Goal: Use online tool/utility: Utilize a website feature to perform a specific function

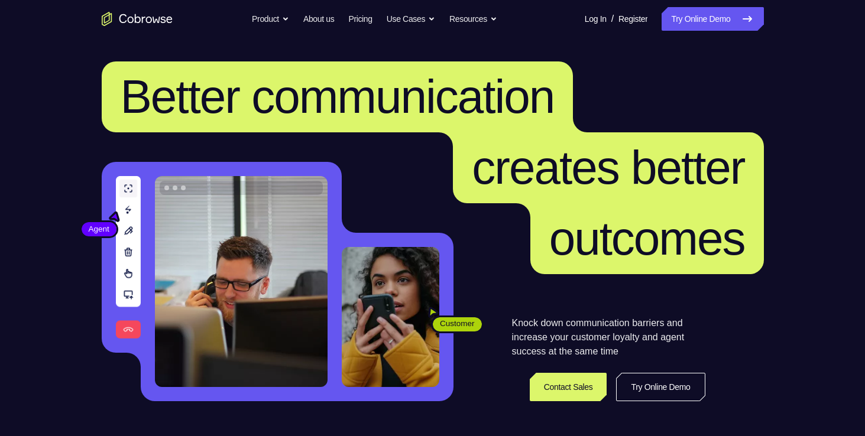
click at [698, 8] on link "Try Online Demo" at bounding box center [713, 19] width 102 height 24
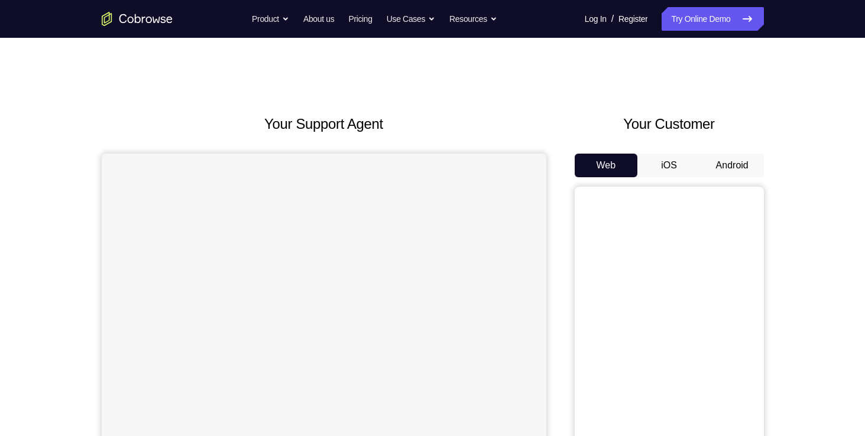
click at [736, 168] on button "Android" at bounding box center [732, 166] width 63 height 24
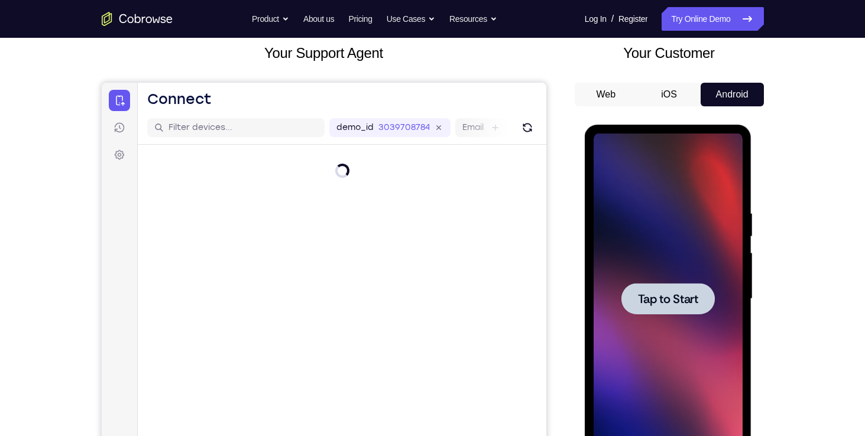
click at [658, 300] on span "Tap to Start" at bounding box center [668, 299] width 60 height 12
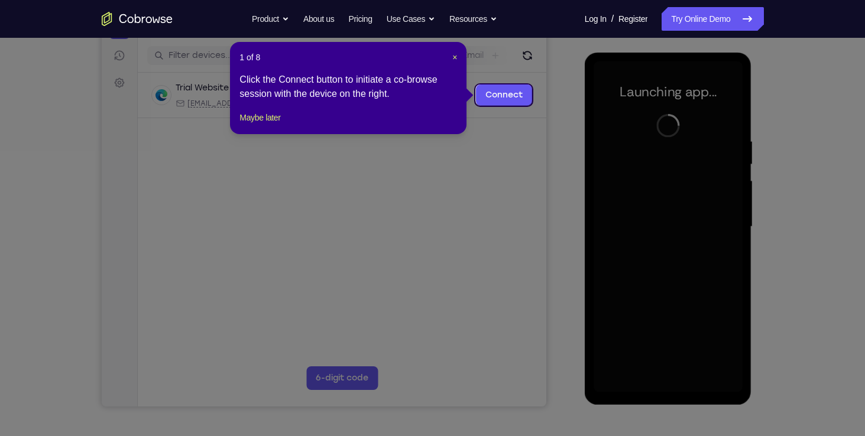
scroll to position [144, 0]
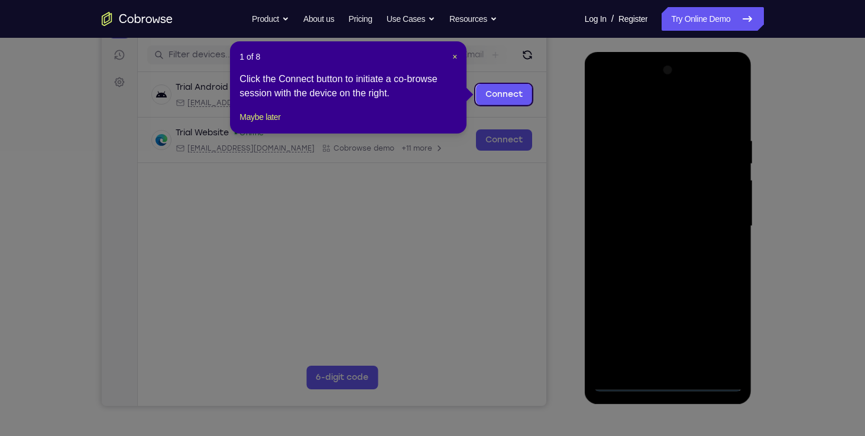
click at [656, 364] on icon at bounding box center [437, 218] width 874 height 436
click at [450, 58] on header "1 of 8 ×" at bounding box center [348, 57] width 218 height 12
click at [453, 56] on span "×" at bounding box center [454, 56] width 5 height 9
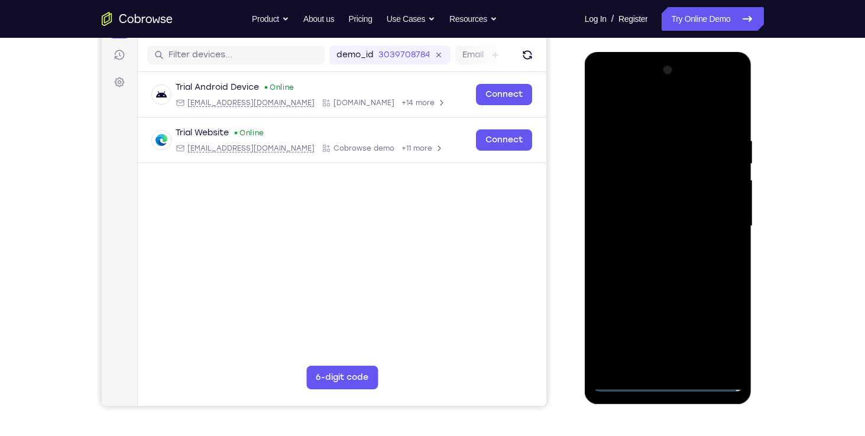
click at [666, 387] on div at bounding box center [668, 226] width 149 height 331
click at [670, 384] on div at bounding box center [668, 226] width 149 height 331
click at [722, 345] on div at bounding box center [668, 226] width 149 height 331
click at [612, 90] on div at bounding box center [668, 226] width 149 height 331
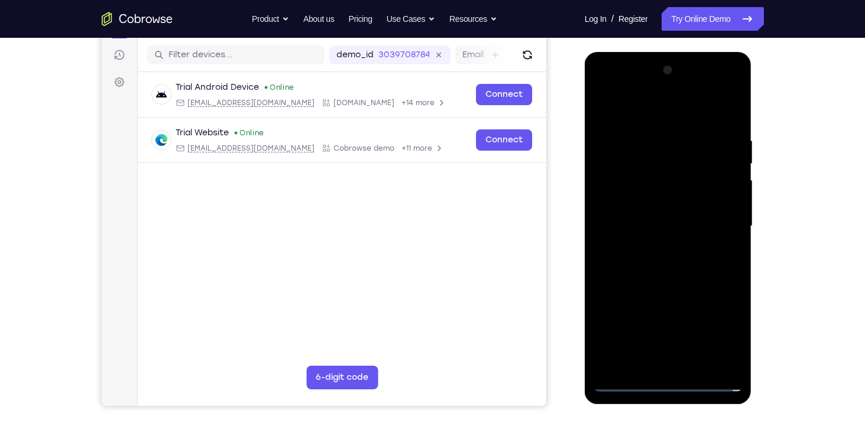
click at [712, 215] on div at bounding box center [668, 226] width 149 height 331
click at [676, 224] on div at bounding box center [668, 226] width 149 height 331
click at [679, 242] on div at bounding box center [668, 226] width 149 height 331
click at [679, 250] on div at bounding box center [668, 226] width 149 height 331
click at [660, 170] on div at bounding box center [668, 226] width 149 height 331
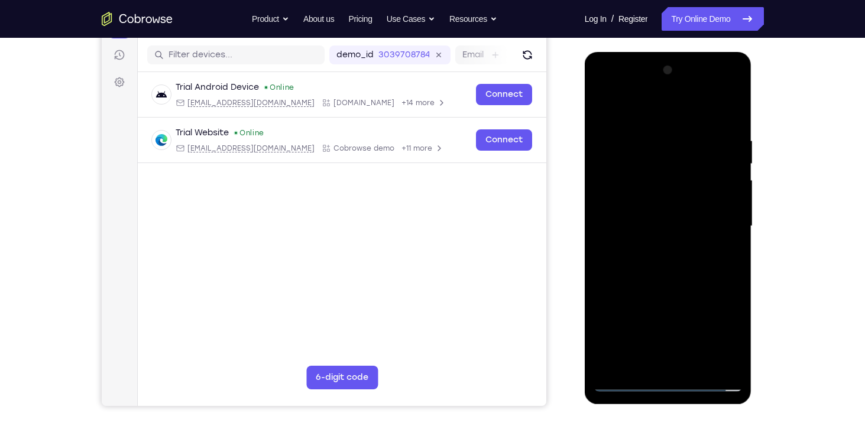
click at [606, 87] on div at bounding box center [668, 226] width 149 height 331
click at [719, 215] on div at bounding box center [668, 226] width 149 height 331
click at [653, 248] on div at bounding box center [668, 226] width 149 height 331
click at [662, 208] on div at bounding box center [668, 226] width 149 height 331
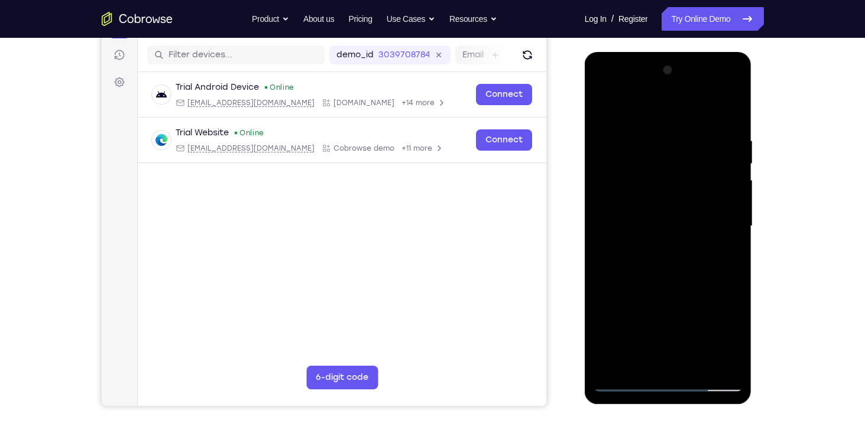
click at [656, 200] on div at bounding box center [668, 226] width 149 height 331
click at [656, 225] on div at bounding box center [668, 226] width 149 height 331
click at [675, 262] on div at bounding box center [668, 226] width 149 height 331
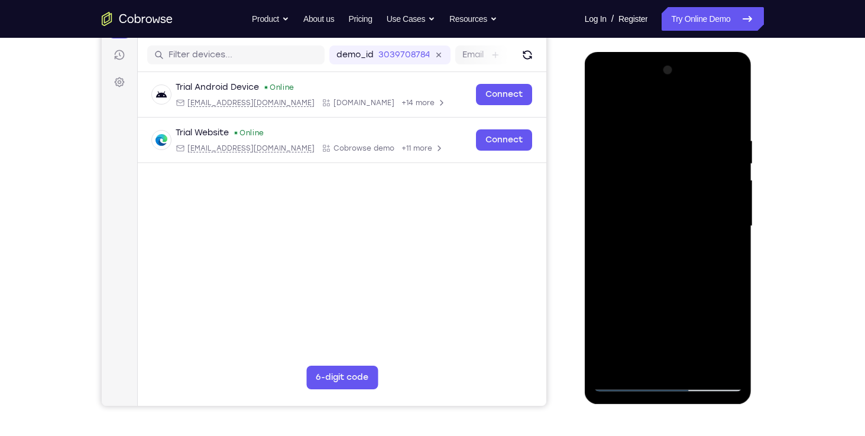
click at [701, 254] on div at bounding box center [668, 226] width 149 height 331
click at [731, 243] on div at bounding box center [668, 226] width 149 height 331
click at [676, 176] on div at bounding box center [668, 226] width 149 height 331
click at [727, 202] on div at bounding box center [668, 226] width 149 height 331
click at [692, 218] on div at bounding box center [668, 226] width 149 height 331
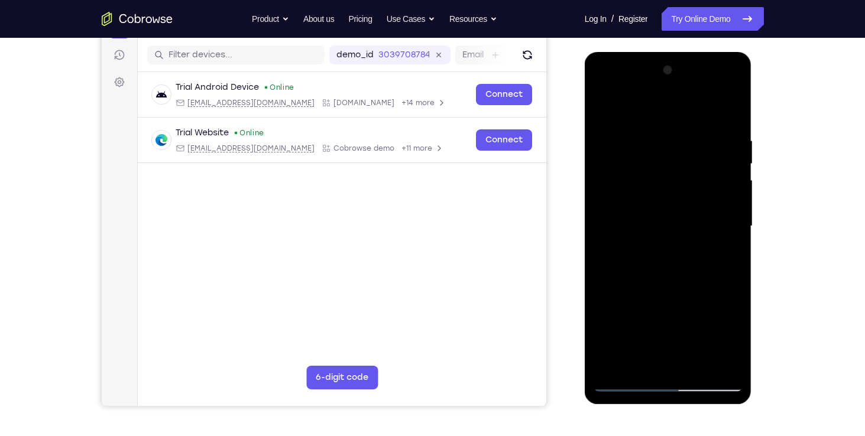
click at [681, 224] on div at bounding box center [668, 226] width 149 height 331
click at [681, 261] on div at bounding box center [668, 226] width 149 height 331
click at [678, 257] on div at bounding box center [668, 226] width 149 height 331
click at [668, 268] on div at bounding box center [668, 226] width 149 height 331
click at [602, 90] on div at bounding box center [668, 226] width 149 height 331
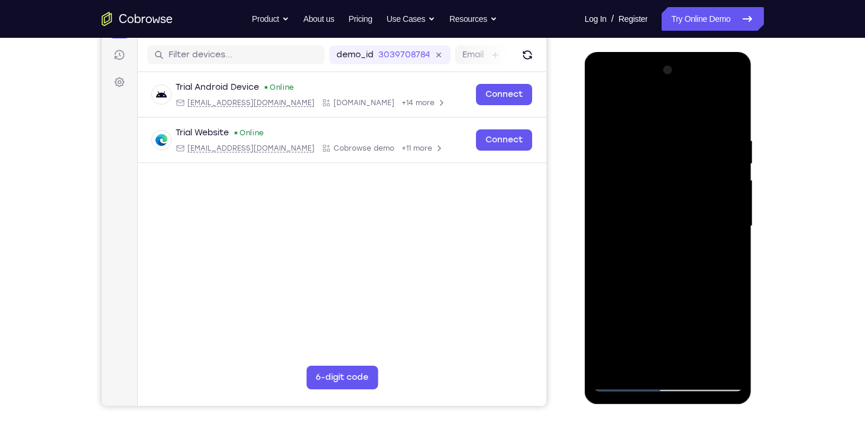
click at [658, 391] on div at bounding box center [668, 226] width 149 height 331
click at [657, 385] on div at bounding box center [668, 226] width 149 height 331
click at [524, 54] on icon "Refresh" at bounding box center [526, 54] width 9 height 9
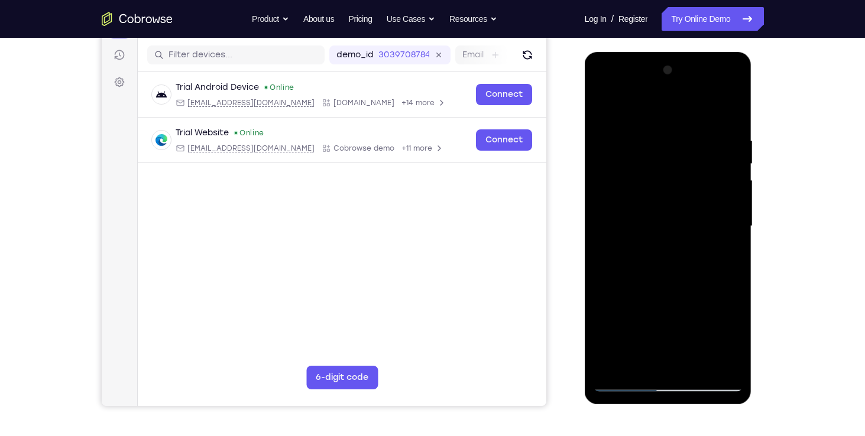
click at [642, 299] on div at bounding box center [668, 226] width 149 height 331
click at [641, 306] on div at bounding box center [668, 226] width 149 height 331
click at [611, 328] on div at bounding box center [668, 226] width 149 height 331
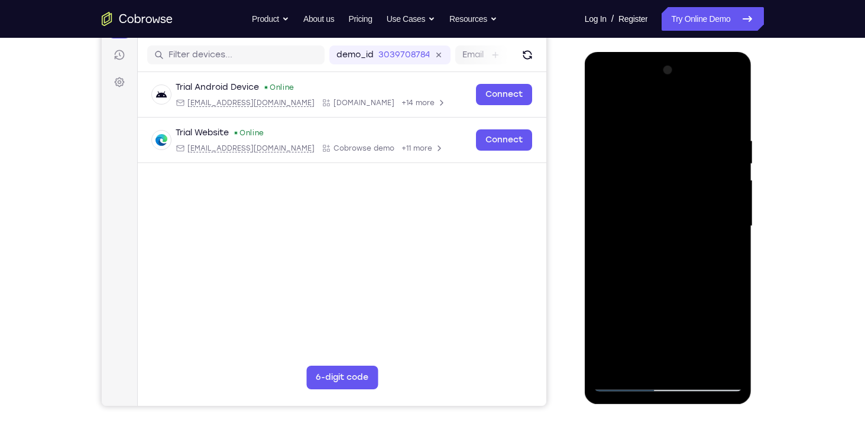
click at [620, 355] on div at bounding box center [668, 226] width 149 height 331
click at [704, 356] on div at bounding box center [668, 226] width 149 height 331
click at [727, 352] on div at bounding box center [668, 226] width 149 height 331
click at [673, 386] on div at bounding box center [668, 226] width 149 height 331
click at [701, 386] on div at bounding box center [668, 226] width 149 height 331
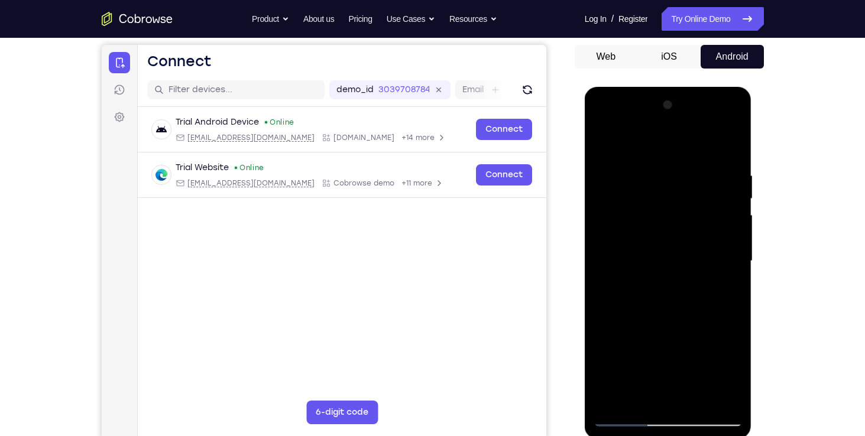
scroll to position [109, 0]
click at [660, 416] on div at bounding box center [668, 260] width 149 height 331
click at [713, 416] on div at bounding box center [668, 260] width 149 height 331
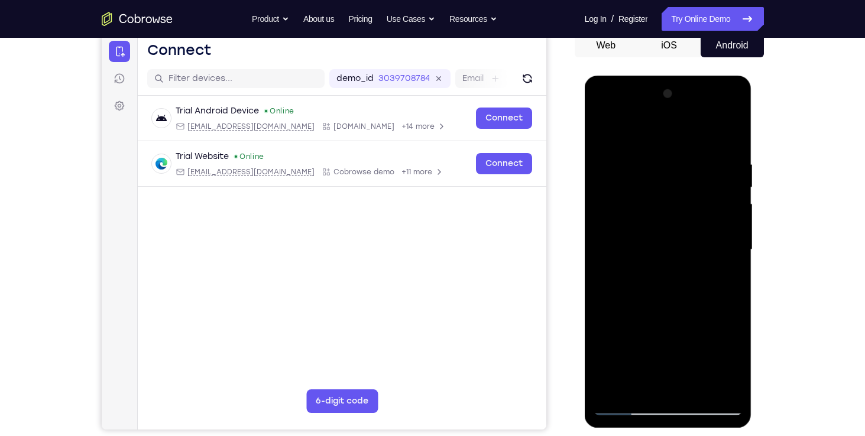
scroll to position [119, 0]
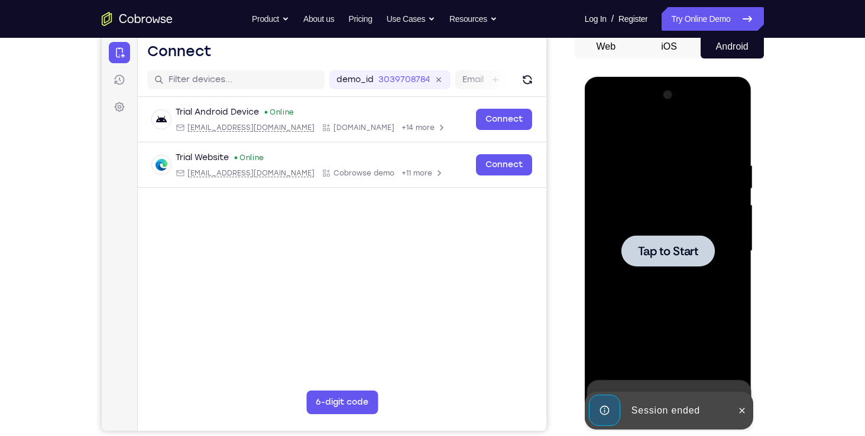
click at [684, 254] on span "Tap to Start" at bounding box center [668, 251] width 60 height 12
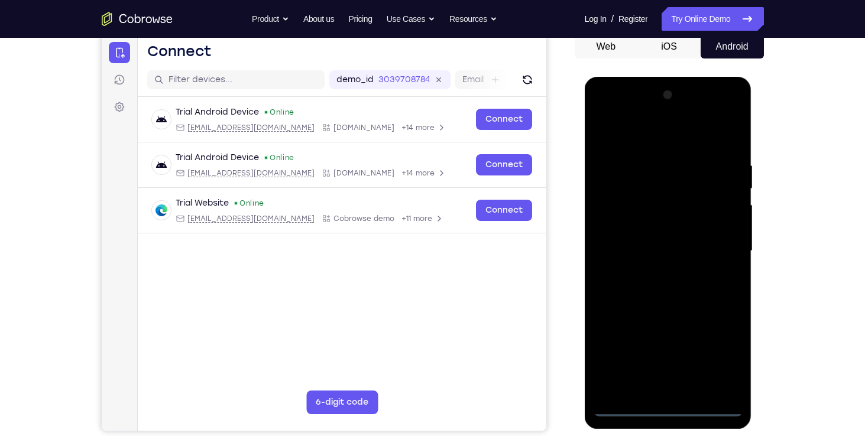
click at [670, 407] on div at bounding box center [668, 251] width 149 height 331
click at [722, 360] on div at bounding box center [668, 251] width 149 height 331
click at [600, 111] on div at bounding box center [668, 251] width 149 height 331
click at [653, 186] on div at bounding box center [668, 251] width 149 height 331
click at [715, 170] on div at bounding box center [668, 251] width 149 height 331
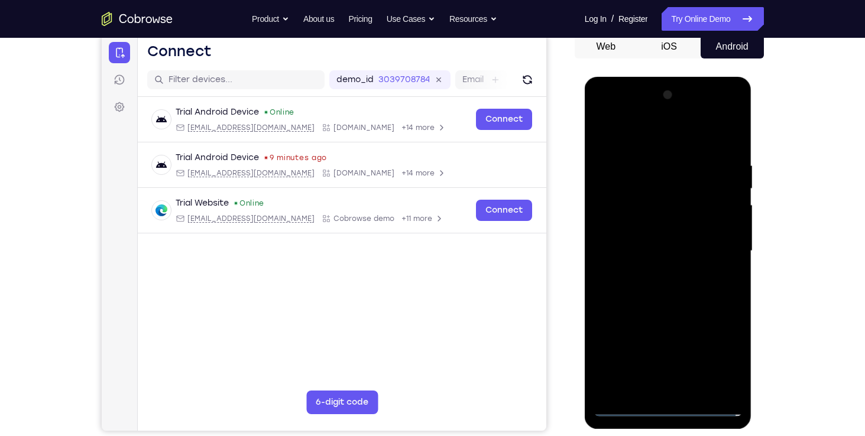
click at [715, 170] on div at bounding box center [668, 251] width 149 height 331
click at [718, 245] on div at bounding box center [668, 251] width 149 height 331
click at [653, 273] on div at bounding box center [668, 251] width 149 height 331
click at [659, 235] on div at bounding box center [668, 251] width 149 height 331
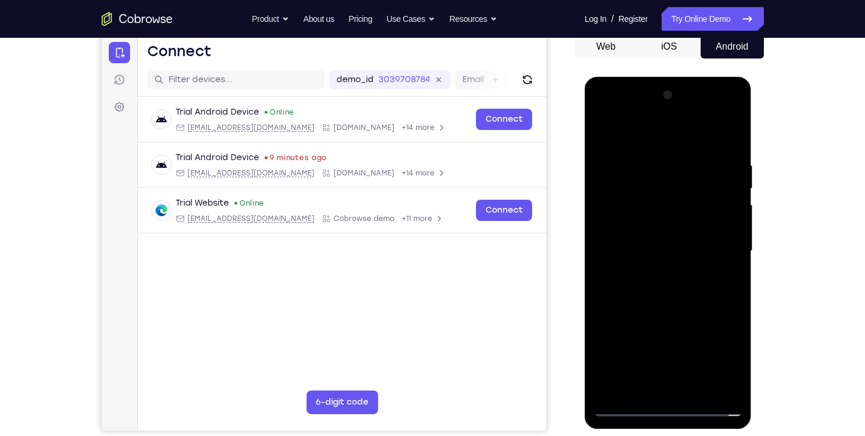
drag, startPoint x: 659, startPoint y: 235, endPoint x: 640, endPoint y: 199, distance: 40.5
click at [640, 199] on div at bounding box center [668, 251] width 149 height 331
click at [640, 200] on div at bounding box center [668, 251] width 149 height 331
drag, startPoint x: 640, startPoint y: 200, endPoint x: 632, endPoint y: 200, distance: 7.7
click at [632, 200] on div at bounding box center [668, 251] width 149 height 331
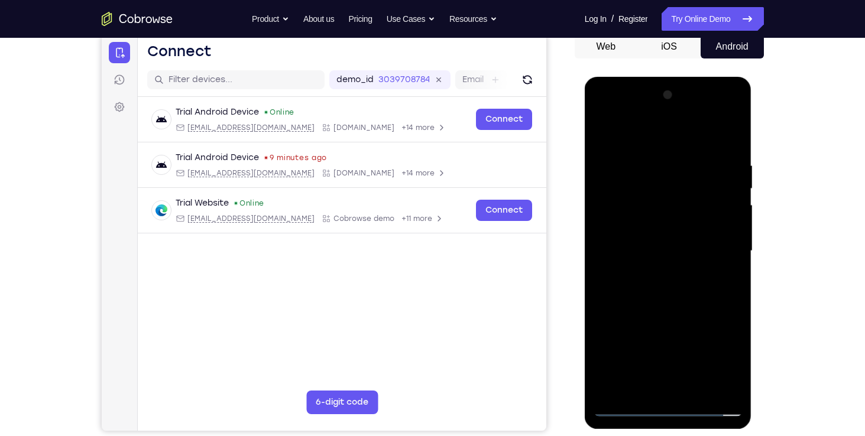
drag, startPoint x: 632, startPoint y: 200, endPoint x: 620, endPoint y: 205, distance: 13.0
click at [620, 205] on div at bounding box center [668, 251] width 149 height 331
drag, startPoint x: 620, startPoint y: 205, endPoint x: 611, endPoint y: 202, distance: 10.1
click at [611, 202] on div at bounding box center [668, 251] width 149 height 331
drag, startPoint x: 611, startPoint y: 202, endPoint x: 610, endPoint y: 145, distance: 56.2
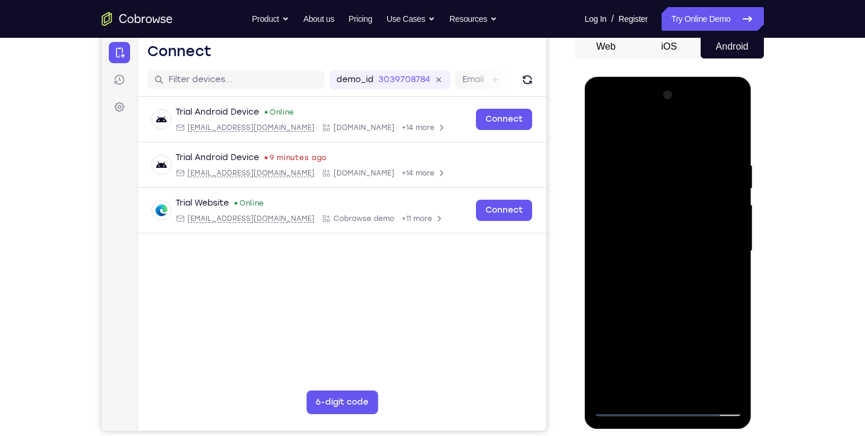
click at [610, 145] on div at bounding box center [668, 251] width 149 height 331
drag, startPoint x: 610, startPoint y: 145, endPoint x: 597, endPoint y: 215, distance: 71.0
click at [597, 215] on div at bounding box center [668, 251] width 149 height 331
click at [630, 242] on div at bounding box center [668, 251] width 149 height 331
drag, startPoint x: 608, startPoint y: 199, endPoint x: 605, endPoint y: 206, distance: 8.2
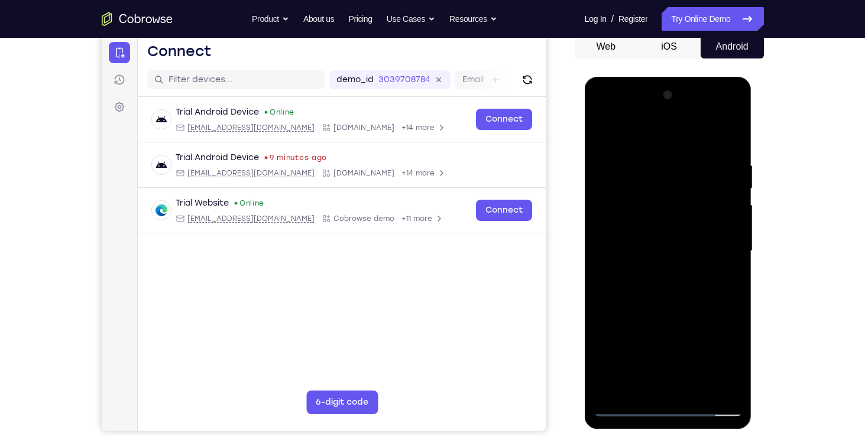
click at [605, 206] on div at bounding box center [668, 251] width 149 height 331
drag, startPoint x: 605, startPoint y: 206, endPoint x: 651, endPoint y: 138, distance: 82.5
click at [651, 138] on div at bounding box center [668, 251] width 149 height 331
drag, startPoint x: 651, startPoint y: 138, endPoint x: 626, endPoint y: 202, distance: 68.2
click at [626, 202] on div at bounding box center [668, 251] width 149 height 331
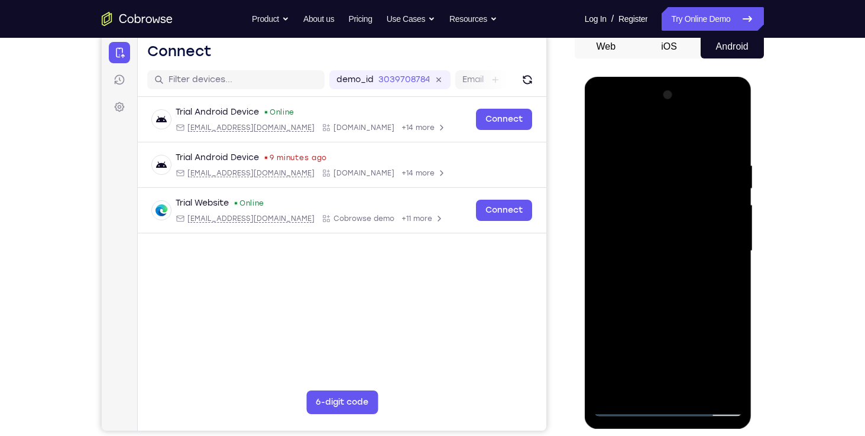
click at [626, 202] on div at bounding box center [668, 251] width 149 height 331
click at [615, 247] on div at bounding box center [668, 251] width 149 height 331
click at [618, 244] on div at bounding box center [668, 251] width 149 height 331
click at [640, 262] on div at bounding box center [668, 251] width 149 height 331
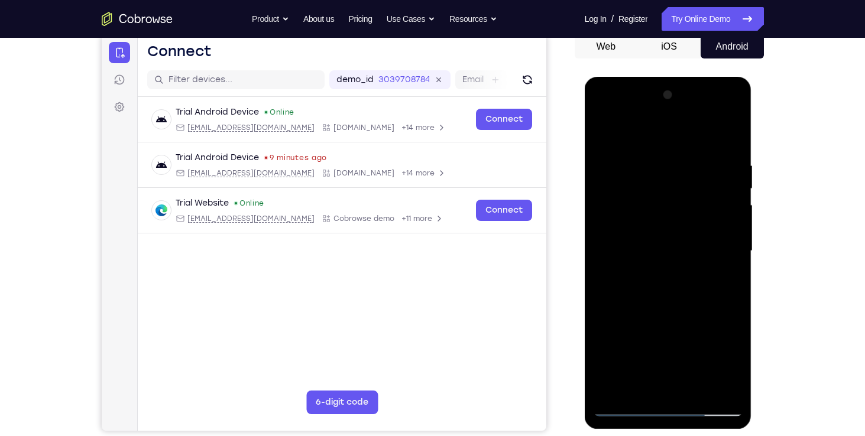
click at [660, 247] on div at bounding box center [668, 251] width 149 height 331
click at [620, 206] on div at bounding box center [668, 251] width 149 height 331
click at [667, 369] on div at bounding box center [668, 251] width 149 height 331
click at [607, 342] on div at bounding box center [668, 251] width 149 height 331
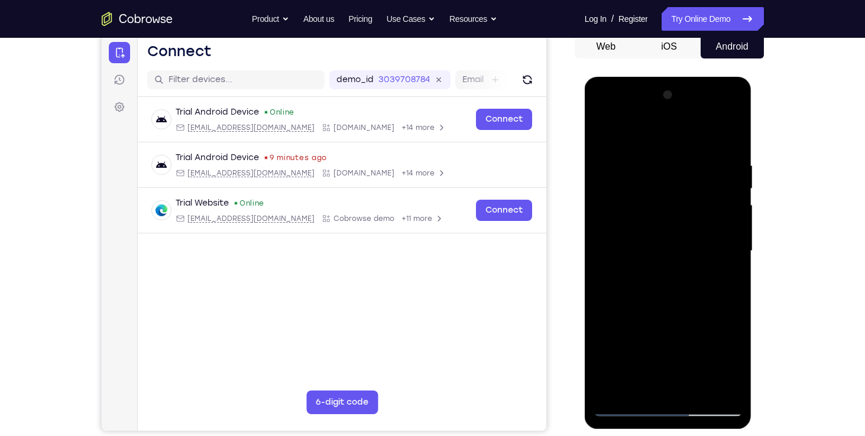
click at [646, 322] on div at bounding box center [668, 251] width 149 height 331
click at [607, 348] on div at bounding box center [668, 251] width 149 height 331
click at [705, 322] on div at bounding box center [668, 251] width 149 height 331
click at [683, 364] on div at bounding box center [668, 251] width 149 height 331
click at [729, 344] on div at bounding box center [668, 251] width 149 height 331
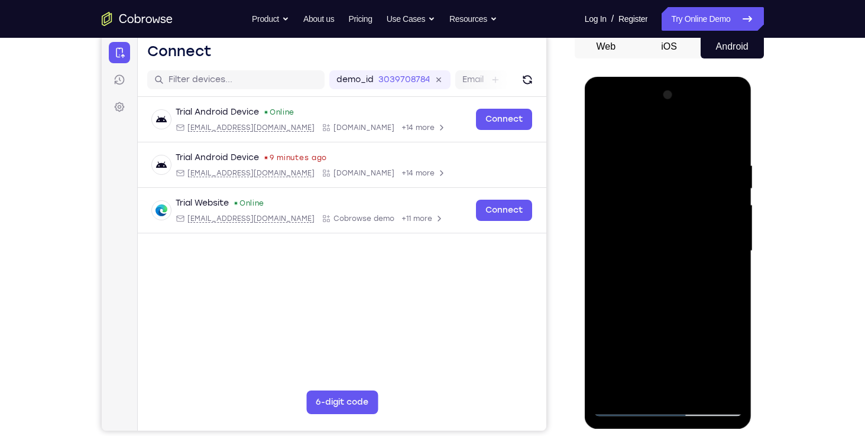
click at [631, 320] on div at bounding box center [668, 251] width 149 height 331
click at [615, 205] on div at bounding box center [668, 251] width 149 height 331
click at [618, 205] on div at bounding box center [668, 251] width 149 height 331
click at [615, 205] on div at bounding box center [668, 251] width 149 height 331
click at [645, 204] on div at bounding box center [668, 251] width 149 height 331
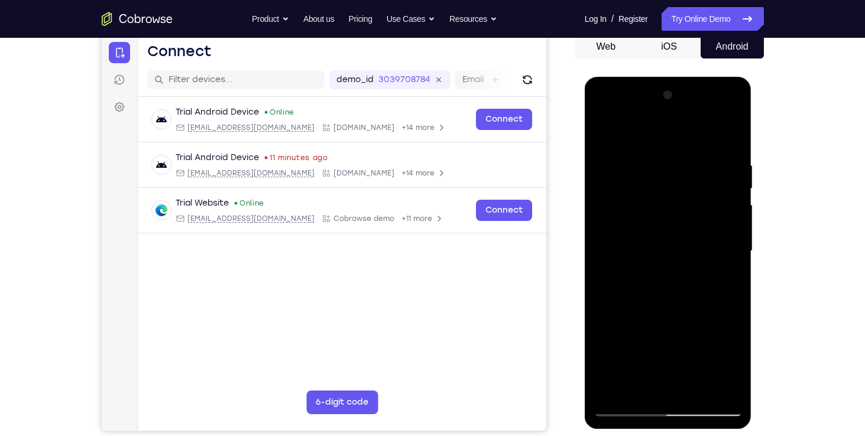
click at [647, 225] on div at bounding box center [668, 251] width 149 height 331
click at [601, 359] on div at bounding box center [668, 251] width 149 height 331
click at [602, 347] on div at bounding box center [668, 251] width 149 height 331
click at [602, 350] on div at bounding box center [668, 251] width 149 height 331
click at [734, 366] on div at bounding box center [668, 251] width 149 height 331
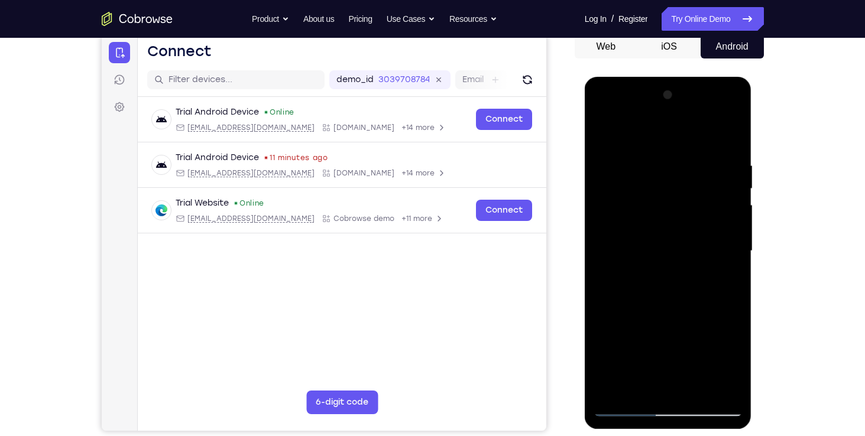
click at [621, 342] on div at bounding box center [668, 251] width 149 height 331
click at [684, 342] on div at bounding box center [668, 251] width 149 height 331
click at [646, 320] on div at bounding box center [668, 251] width 149 height 331
click at [610, 345] on div at bounding box center [668, 251] width 149 height 331
click at [651, 343] on div at bounding box center [668, 251] width 149 height 331
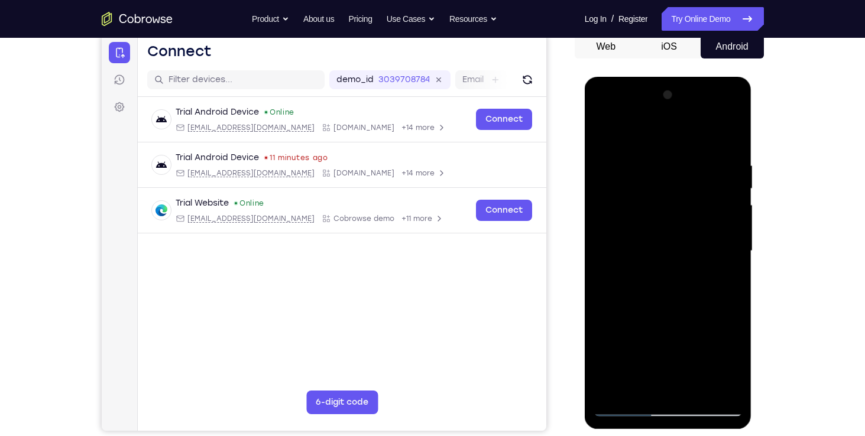
click at [604, 383] on div at bounding box center [668, 251] width 149 height 331
click at [601, 346] on div at bounding box center [668, 251] width 149 height 331
click at [606, 384] on div at bounding box center [668, 251] width 149 height 331
click at [616, 303] on div at bounding box center [668, 251] width 149 height 331
click at [734, 306] on div at bounding box center [668, 251] width 149 height 331
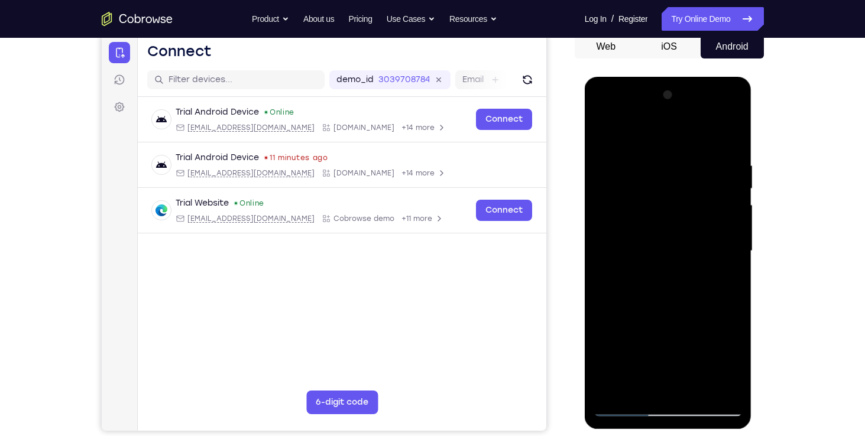
click at [734, 306] on div at bounding box center [668, 251] width 149 height 331
click at [729, 226] on div at bounding box center [668, 251] width 149 height 331
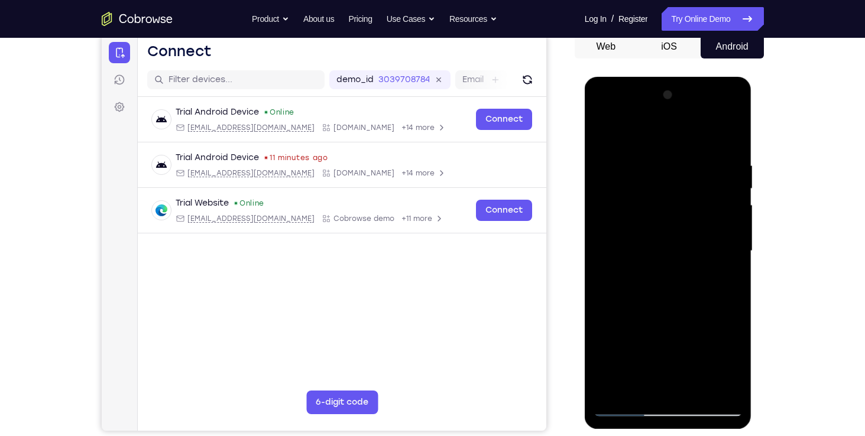
click at [660, 302] on div at bounding box center [668, 251] width 149 height 331
click at [667, 254] on div at bounding box center [668, 251] width 149 height 331
click at [672, 279] on div at bounding box center [668, 251] width 149 height 331
